Goal: Find specific page/section: Find specific page/section

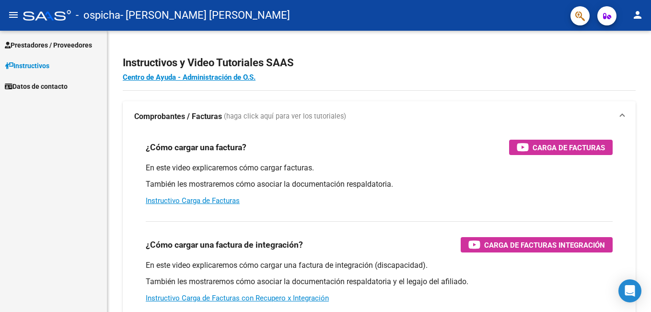
click at [28, 43] on span "Prestadores / Proveedores" at bounding box center [48, 45] width 87 height 11
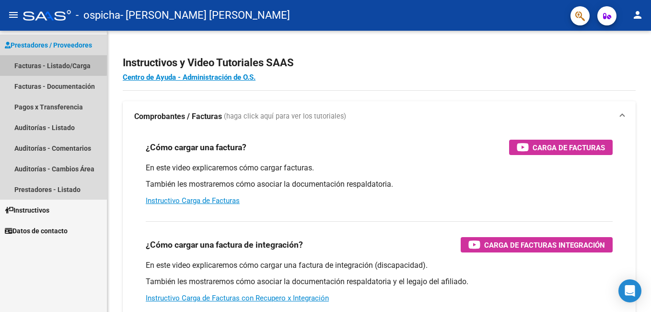
click at [33, 63] on link "Facturas - Listado/Carga" at bounding box center [53, 65] width 107 height 21
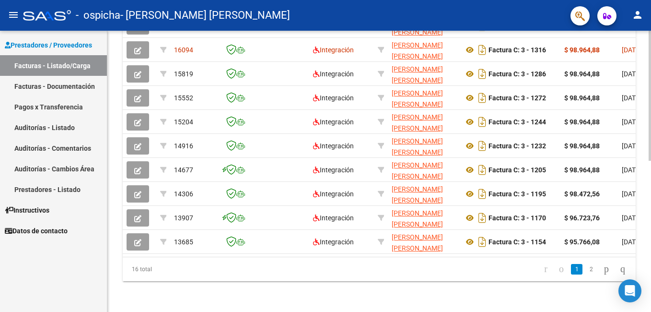
scroll to position [266, 0]
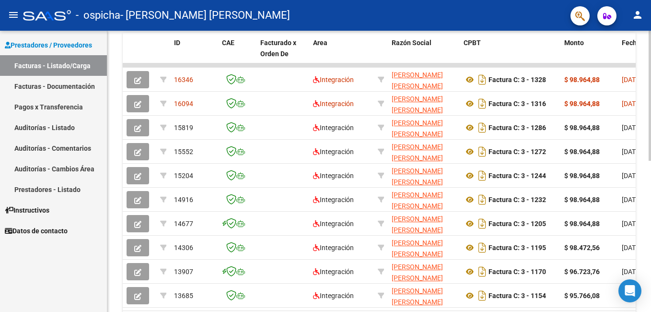
click at [650, 154] on html "menu - ospicha - [PERSON_NAME] [PERSON_NAME] person Prestadores / Proveedores F…" at bounding box center [325, 156] width 651 height 312
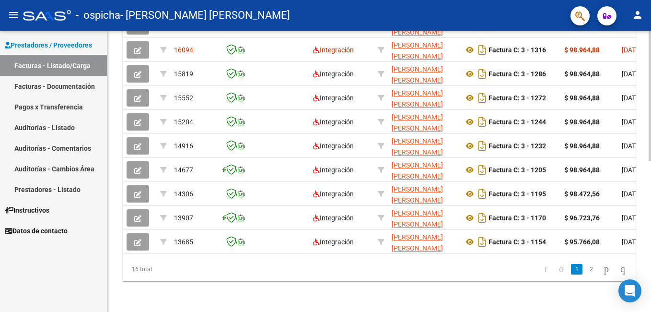
click at [650, 228] on html "menu - ospicha - [PERSON_NAME] [PERSON_NAME] person Prestadores / Proveedores F…" at bounding box center [325, 156] width 651 height 312
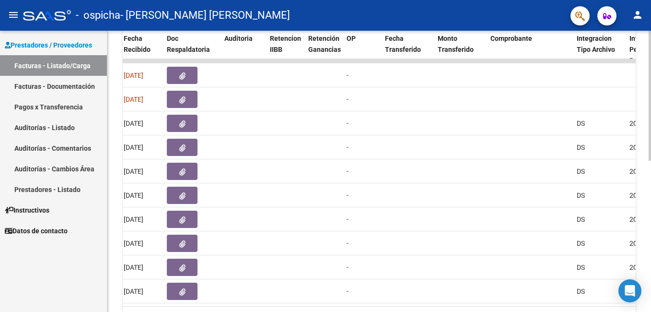
scroll to position [227, 0]
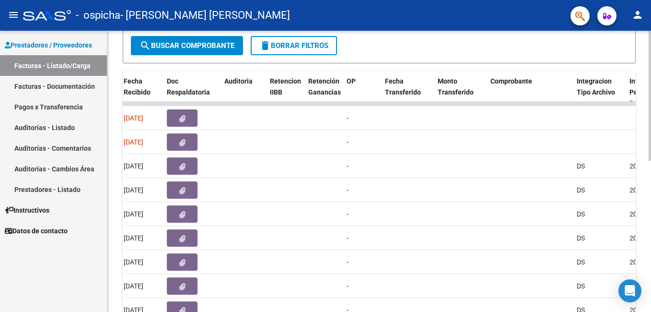
click at [647, 184] on div "Video tutorial PRESTADORES -> Listado de CPBTs Emitidos por Prestadores / Prove…" at bounding box center [380, 103] width 546 height 600
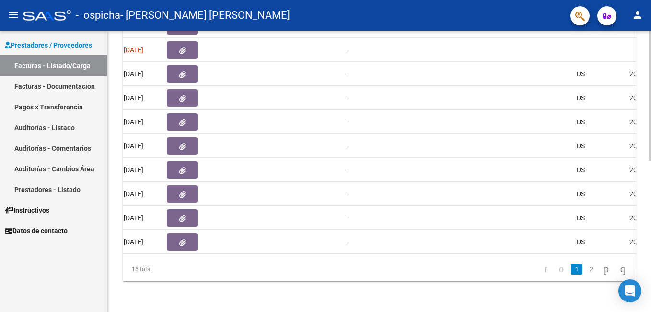
click at [650, 258] on html "menu - ospicha - [PERSON_NAME] [PERSON_NAME] person Prestadores / Proveedores F…" at bounding box center [325, 156] width 651 height 312
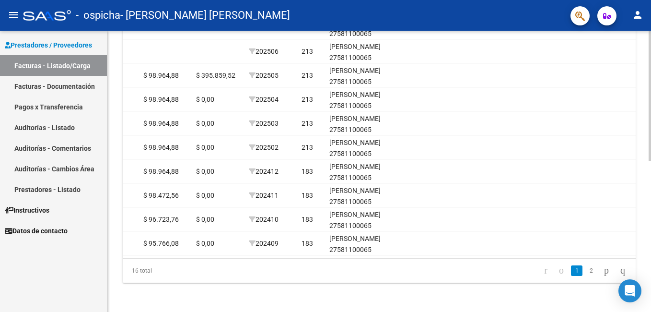
scroll to position [250, 0]
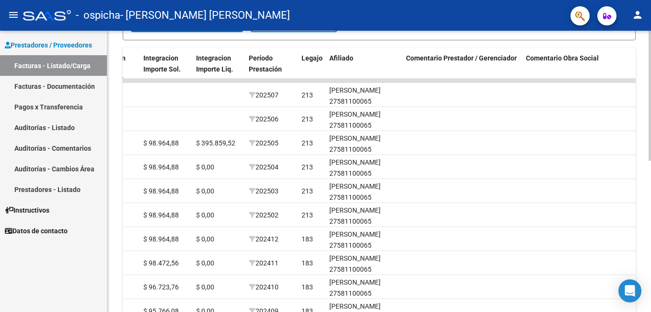
click at [650, 184] on html "menu - ospicha - [PERSON_NAME] [PERSON_NAME] person Prestadores / Proveedores F…" at bounding box center [325, 156] width 651 height 312
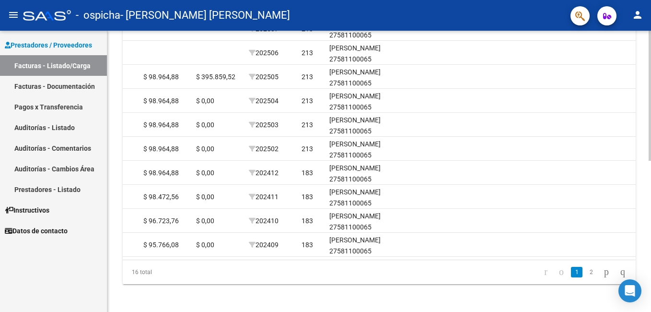
scroll to position [101, 0]
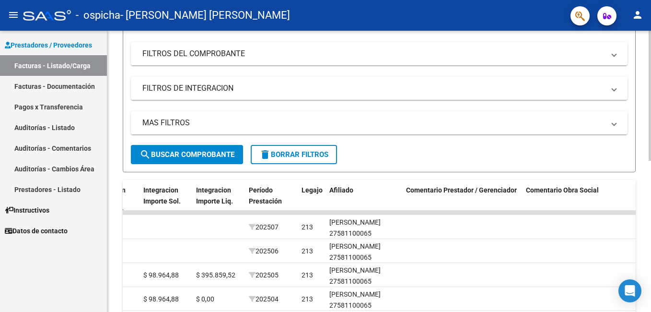
click at [650, 115] on html "menu - ospicha - [PERSON_NAME] [PERSON_NAME] person Prestadores / Proveedores F…" at bounding box center [325, 156] width 651 height 312
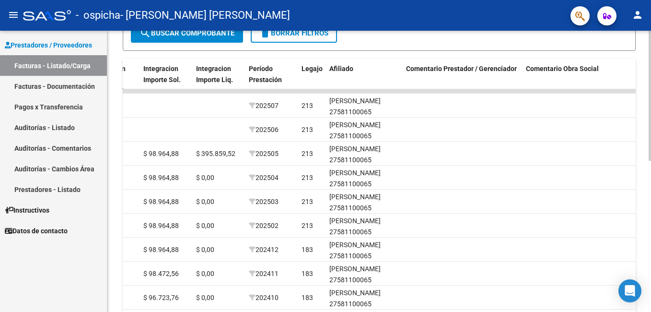
scroll to position [0, 0]
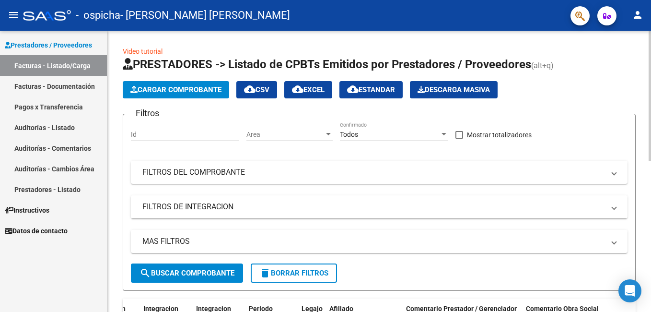
click at [625, 0] on html "menu - ospicha - [PERSON_NAME] [PERSON_NAME] person Prestadores / Proveedores F…" at bounding box center [325, 156] width 651 height 312
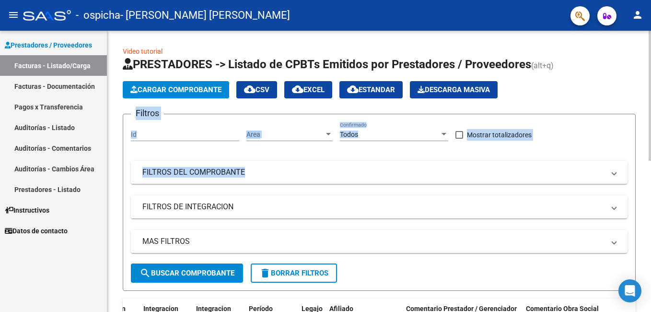
drag, startPoint x: 647, startPoint y: 84, endPoint x: 650, endPoint y: 185, distance: 100.7
click at [650, 185] on html "menu - ospicha - [PERSON_NAME] [PERSON_NAME] person Prestadores / Proveedores F…" at bounding box center [325, 156] width 651 height 312
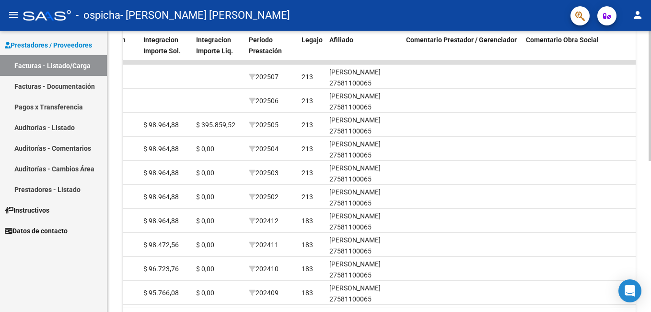
scroll to position [289, 0]
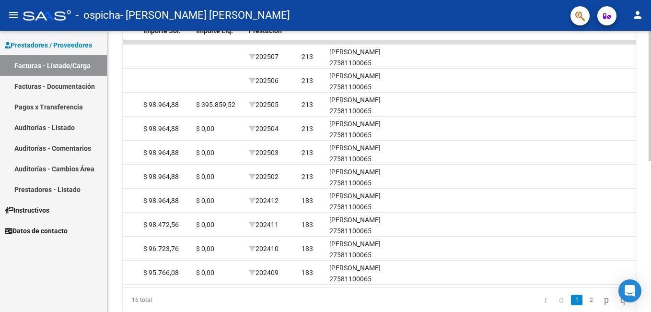
click at [650, 194] on html "menu - ospicha - [PERSON_NAME] [PERSON_NAME] person Prestadores / Proveedores F…" at bounding box center [325, 156] width 651 height 312
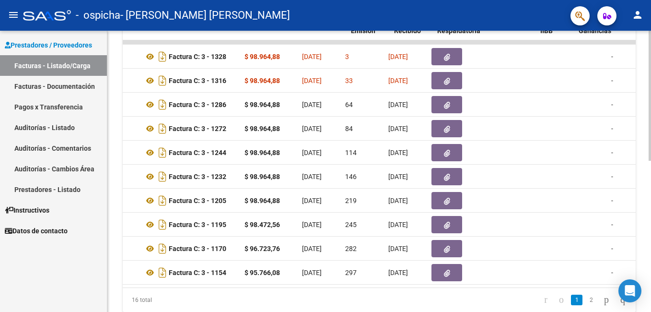
scroll to position [0, 314]
